Goal: Task Accomplishment & Management: Manage account settings

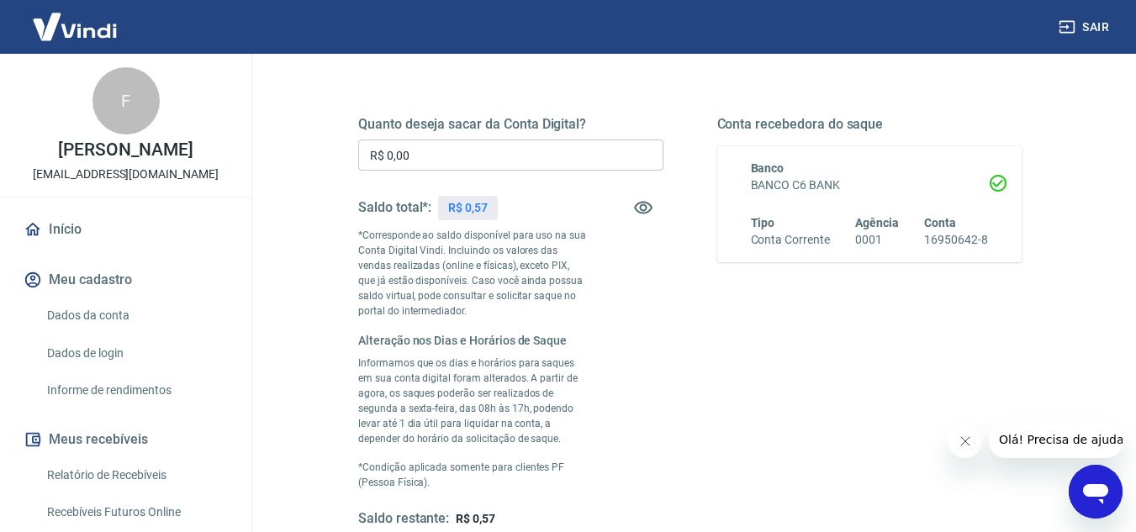
scroll to position [168, 0]
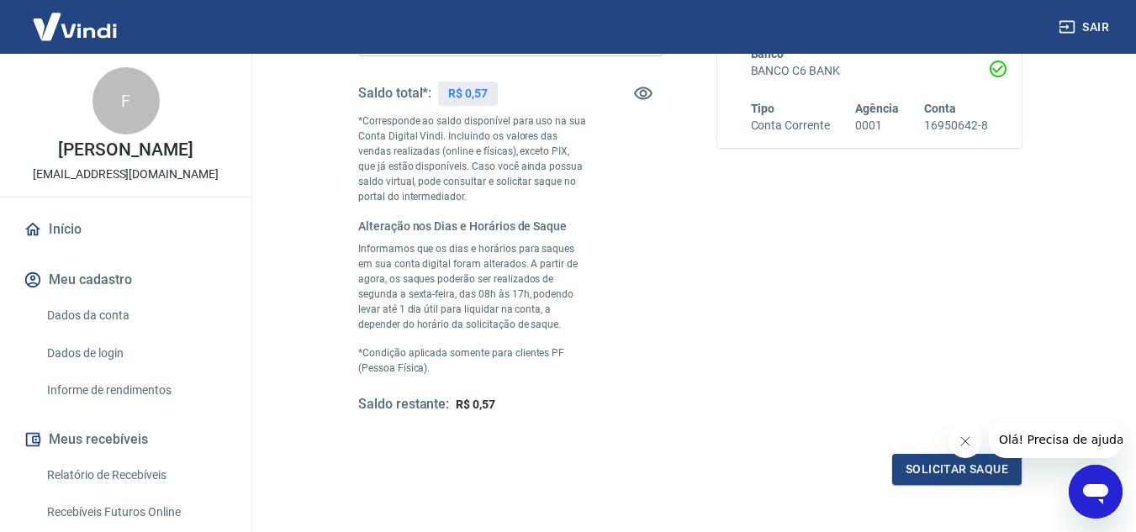
scroll to position [486, 0]
